Goal: Check status

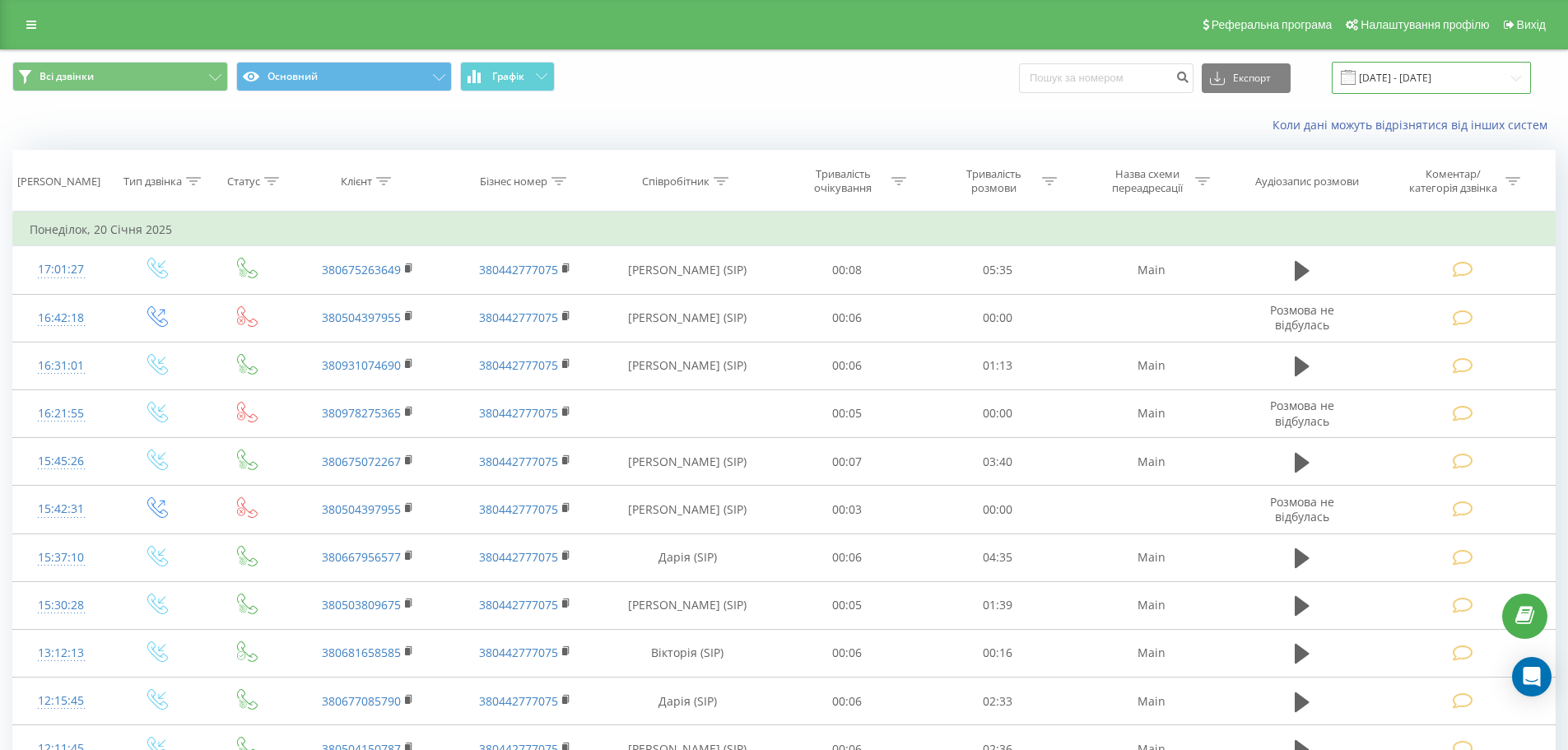
click at [1425, 76] on input "[DATE] - [DATE]" at bounding box center [1431, 77] width 199 height 33
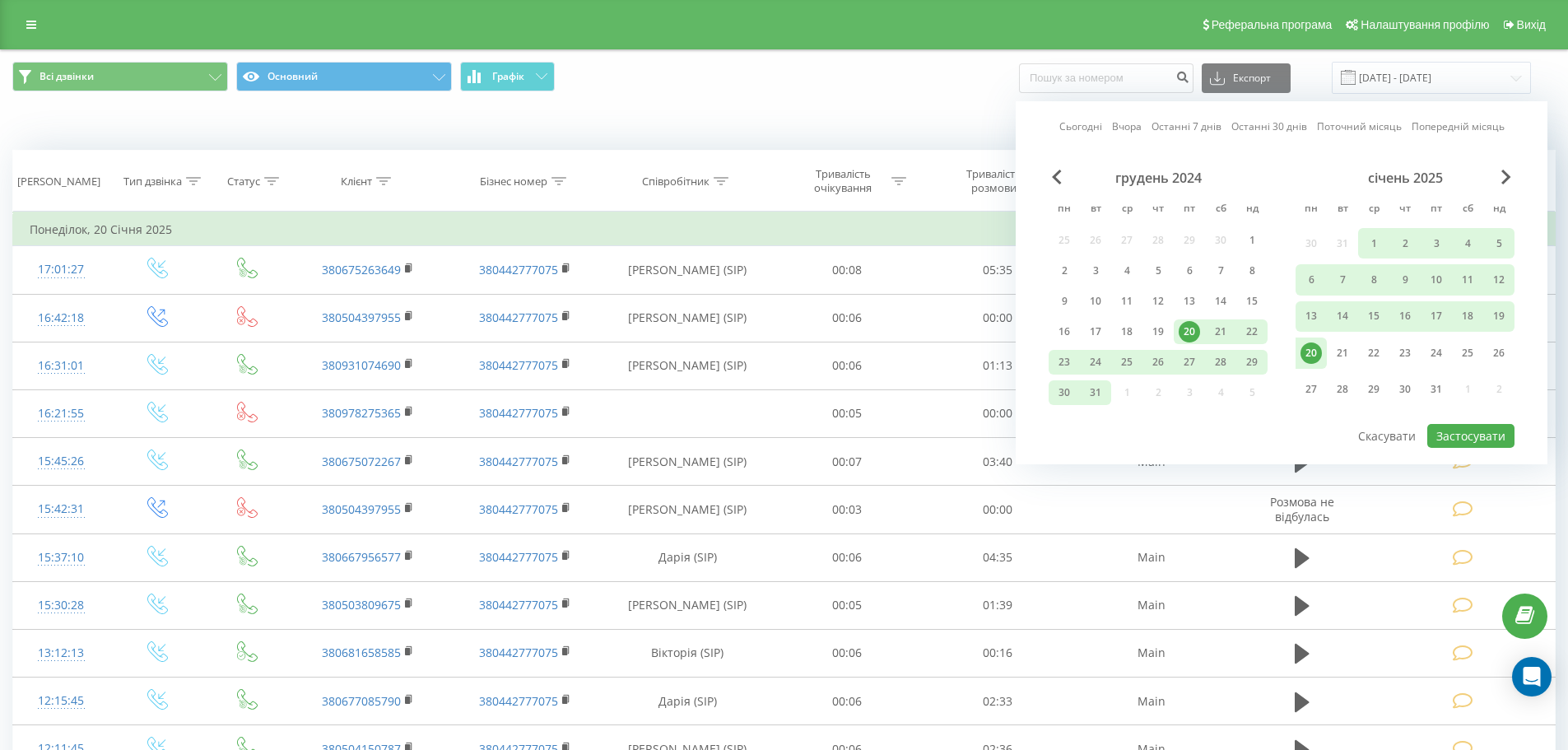
click at [1317, 357] on div "20" at bounding box center [1311, 352] width 21 height 21
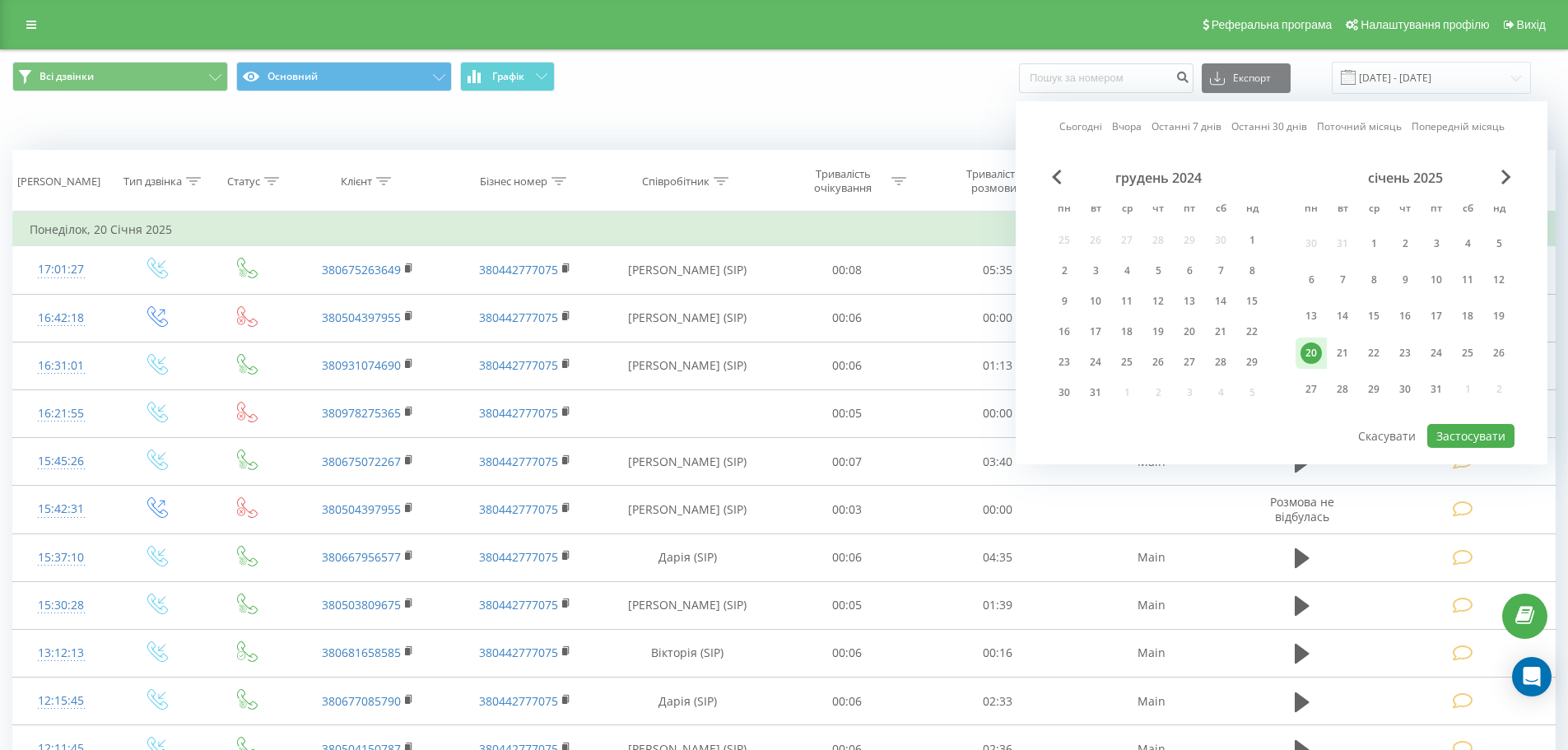
click at [767, 129] on div "Коли дані можуть відрізнятися вiд інших систем" at bounding box center [1077, 125] width 979 height 17
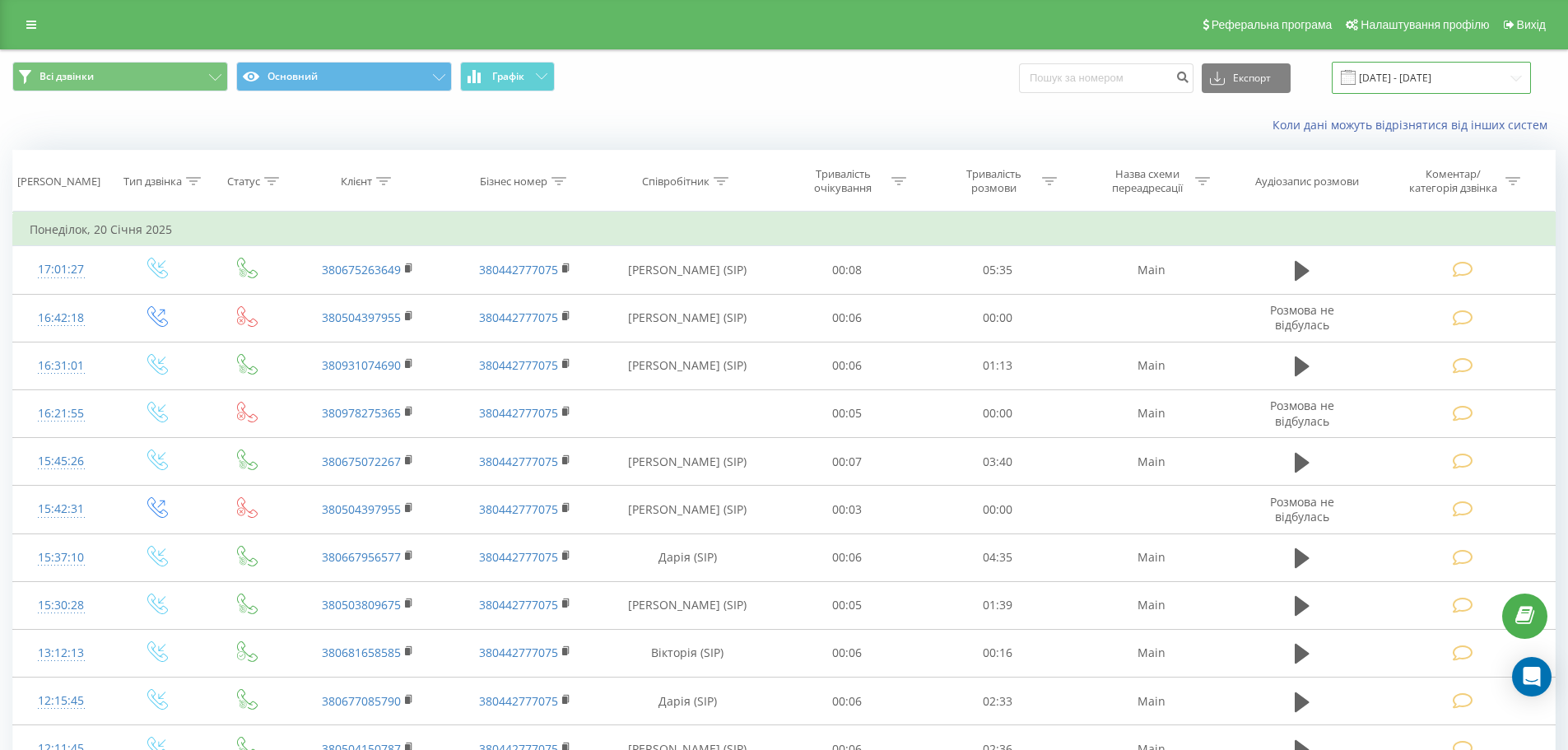
click at [1422, 76] on input "[DATE] - [DATE]" at bounding box center [1431, 77] width 199 height 33
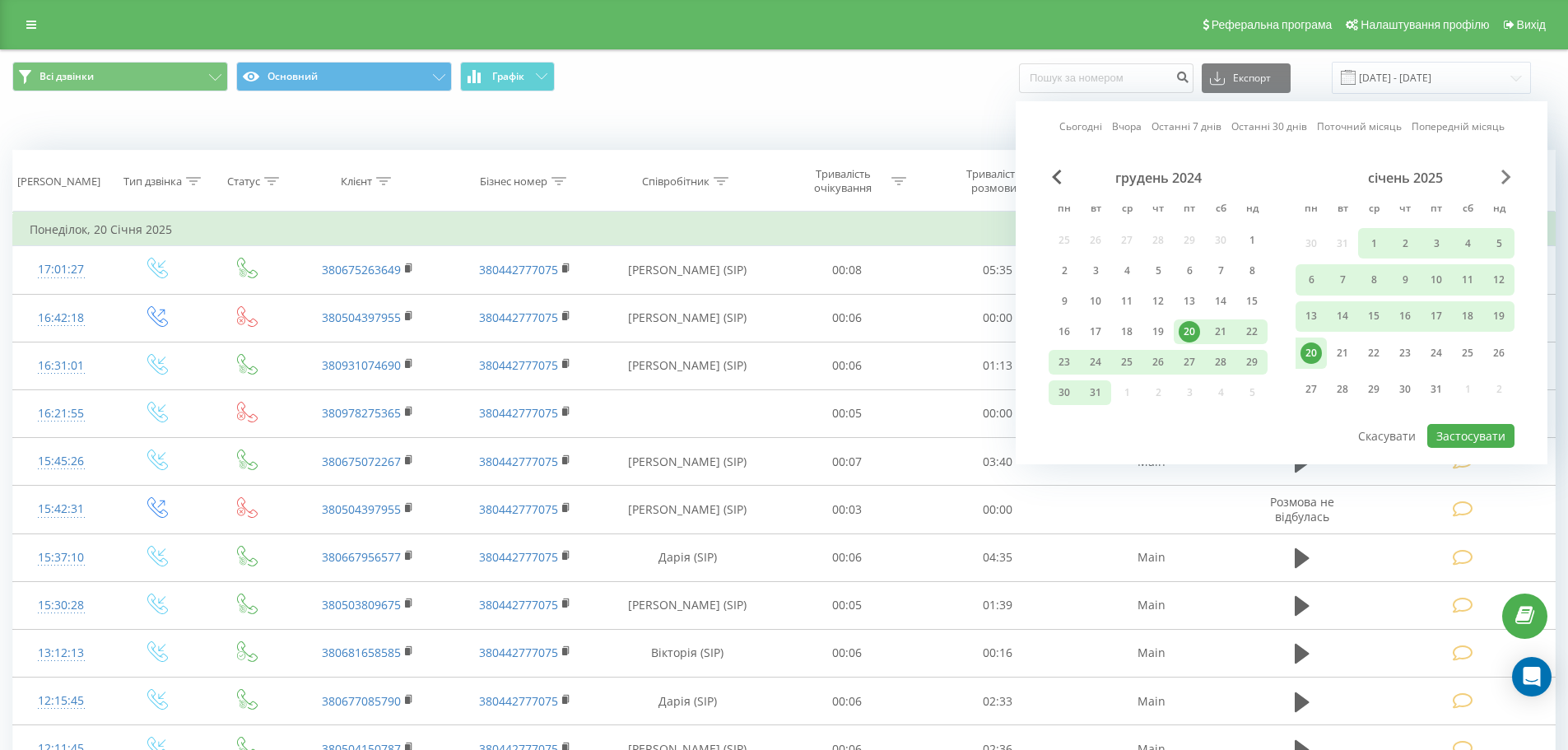
click at [1509, 175] on span "Next Month" at bounding box center [1506, 177] width 10 height 15
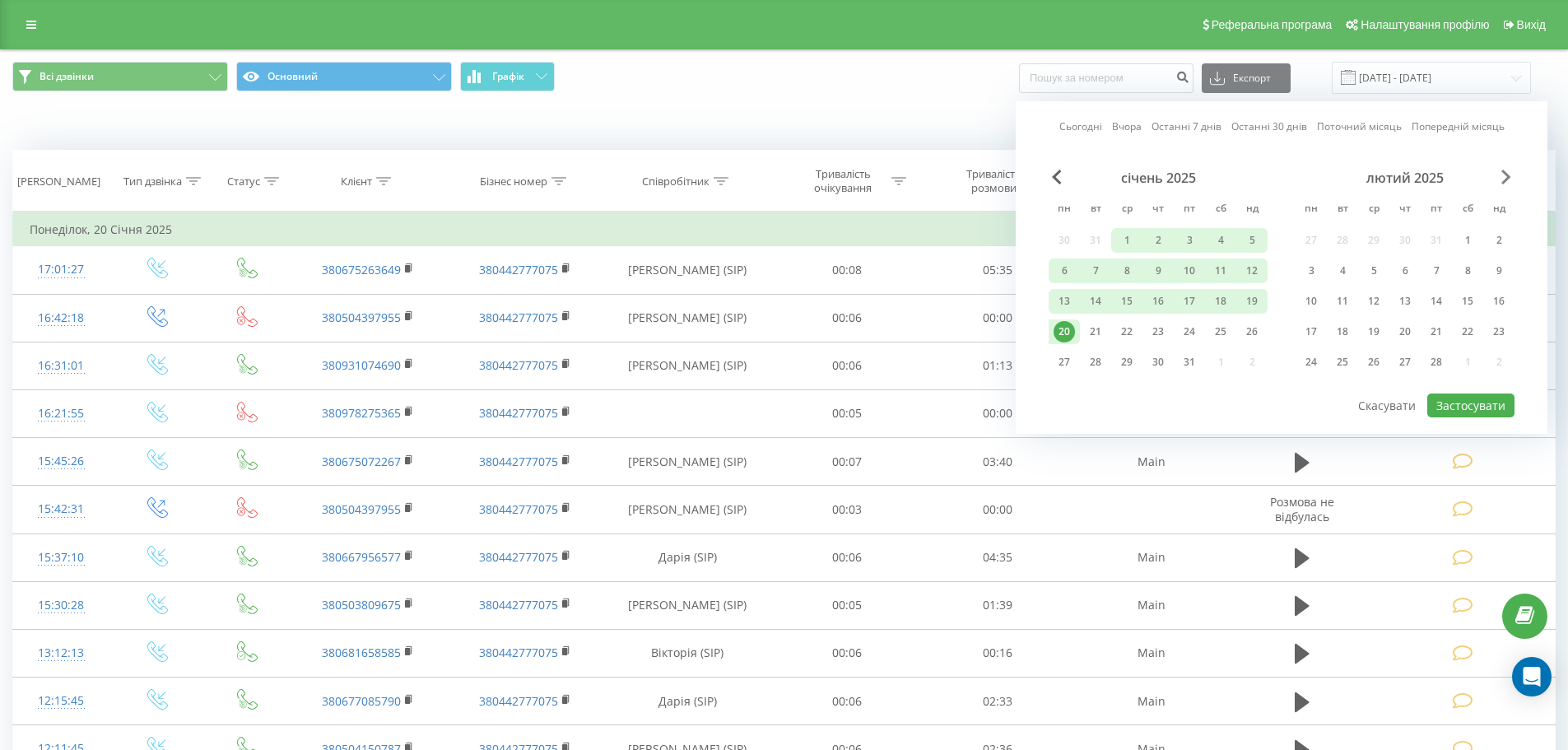
click at [1509, 175] on span "Next Month" at bounding box center [1506, 177] width 10 height 15
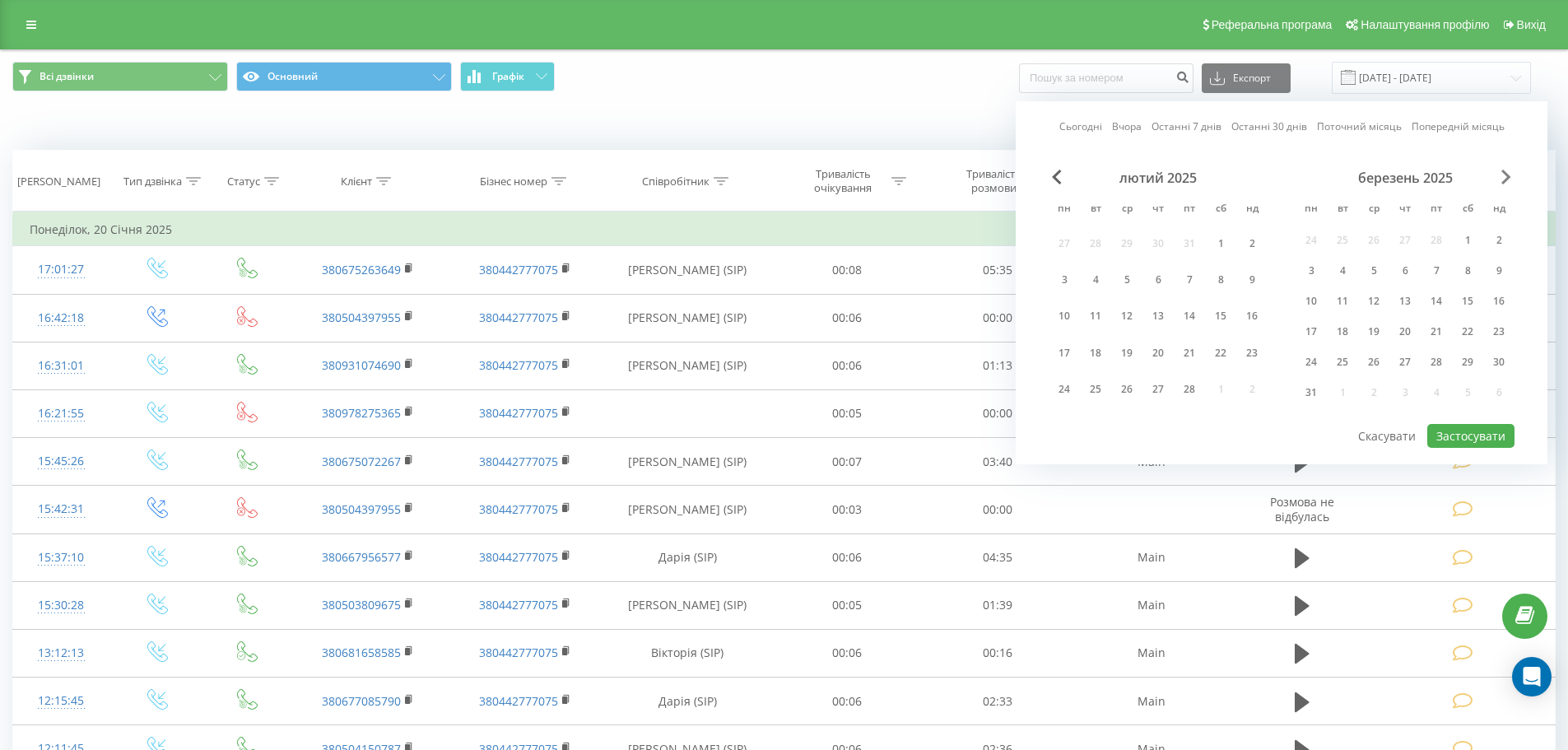
click at [1509, 175] on span "Next Month" at bounding box center [1506, 177] width 10 height 15
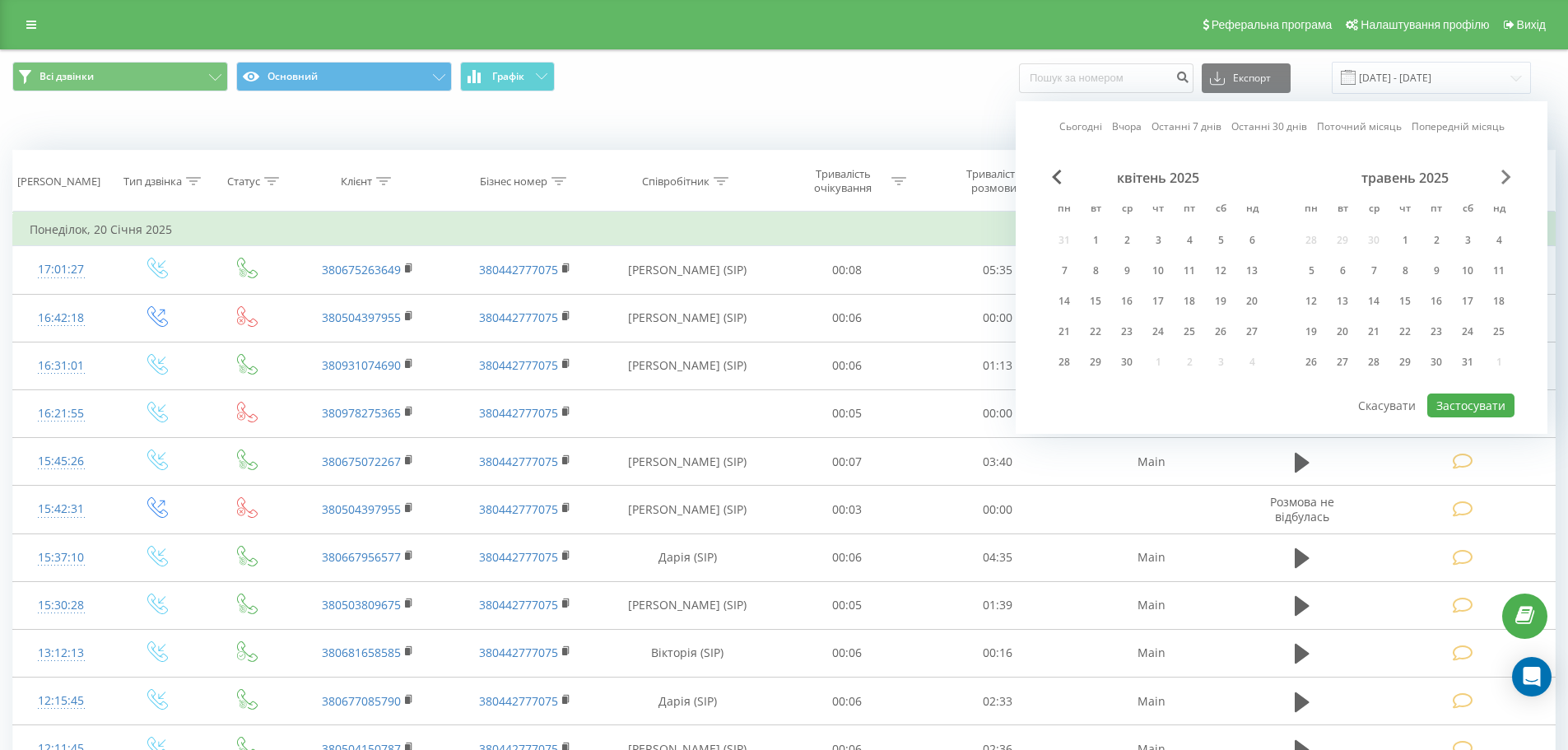
click at [1509, 175] on span "Next Month" at bounding box center [1506, 177] width 10 height 15
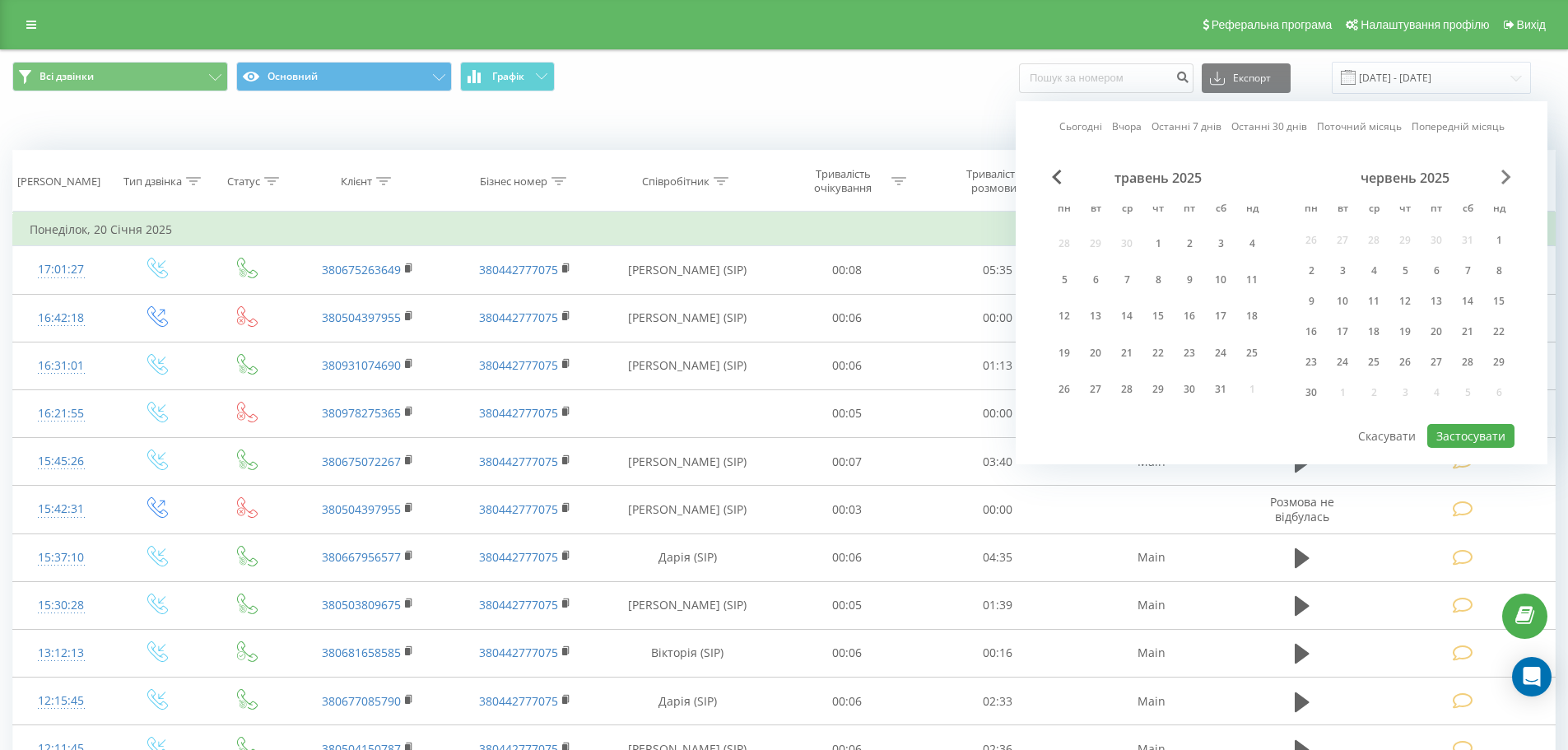
click at [1509, 175] on span "Next Month" at bounding box center [1506, 177] width 10 height 15
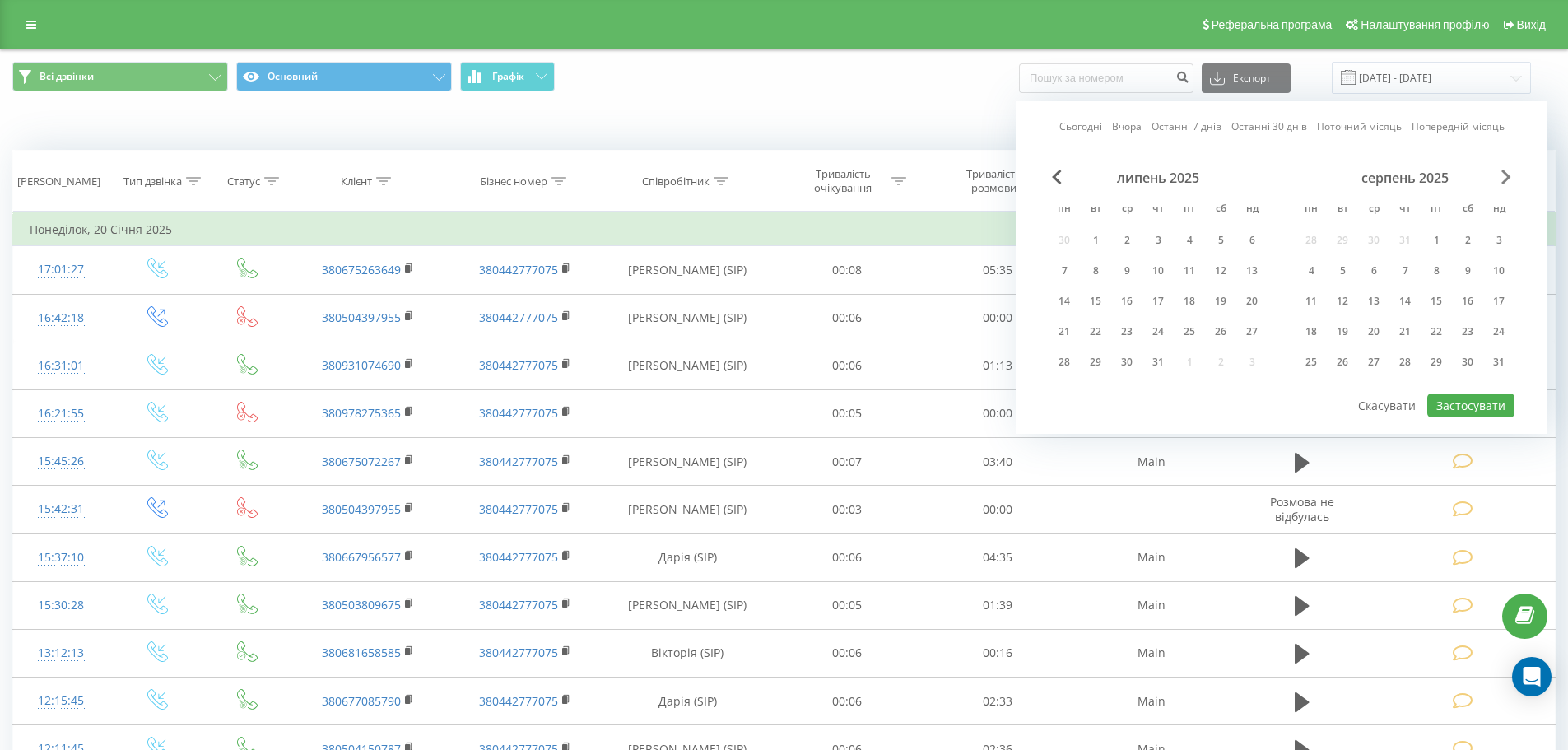
click at [1509, 175] on span "Next Month" at bounding box center [1506, 177] width 10 height 15
click at [1316, 328] on div "22" at bounding box center [1311, 331] width 21 height 21
click at [1333, 328] on div "23" at bounding box center [1342, 331] width 21 height 21
click at [1449, 407] on button "Застосувати" at bounding box center [1471, 405] width 87 height 24
type input "[DATE] - [DATE]"
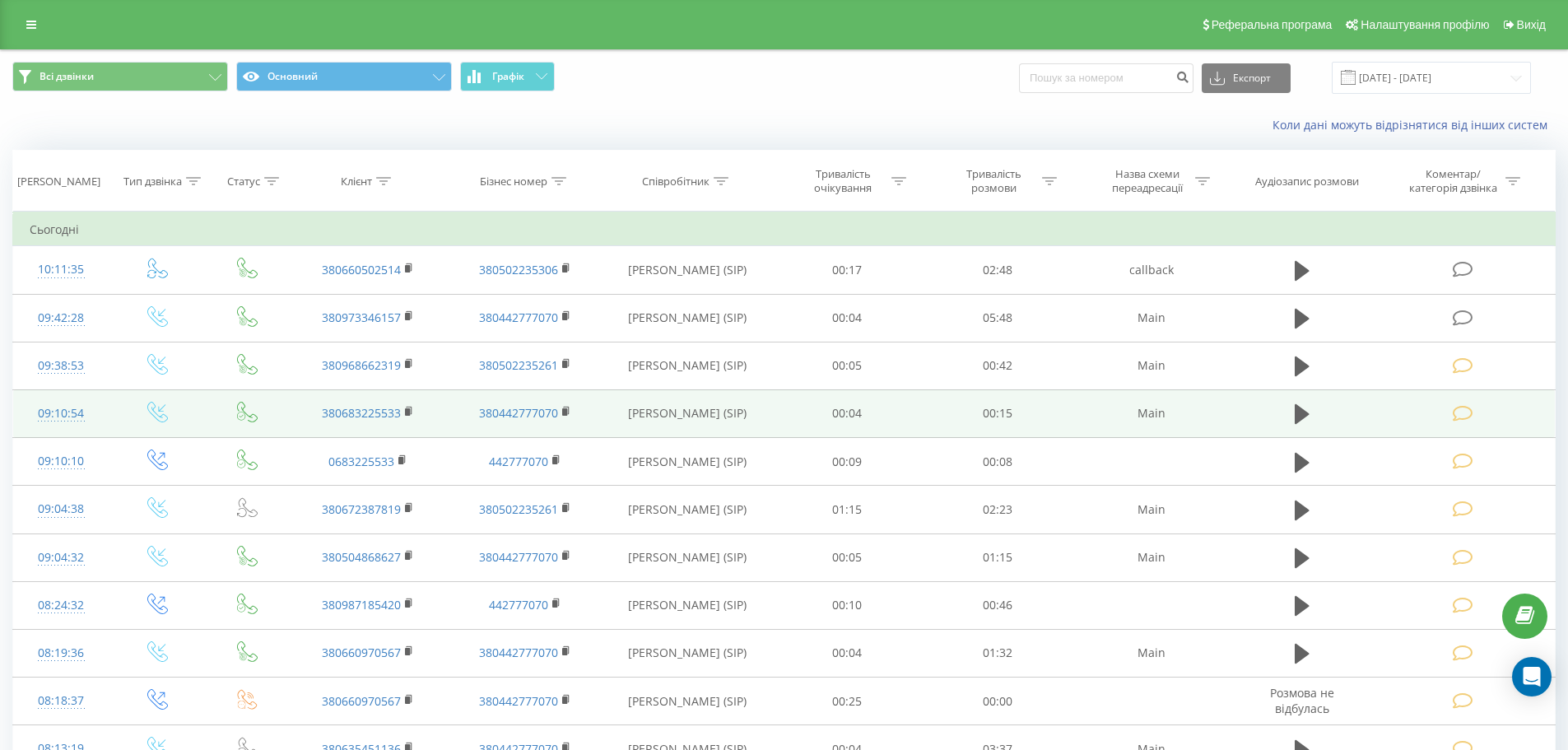
drag, startPoint x: 222, startPoint y: 483, endPoint x: 440, endPoint y: 421, distance: 226.6
click at [344, 451] on tr "09:10:10 0683225533 442777070 Владислав (SIP) 00:09 00:08" at bounding box center [784, 461] width 1543 height 47
